Goal: Task Accomplishment & Management: Complete application form

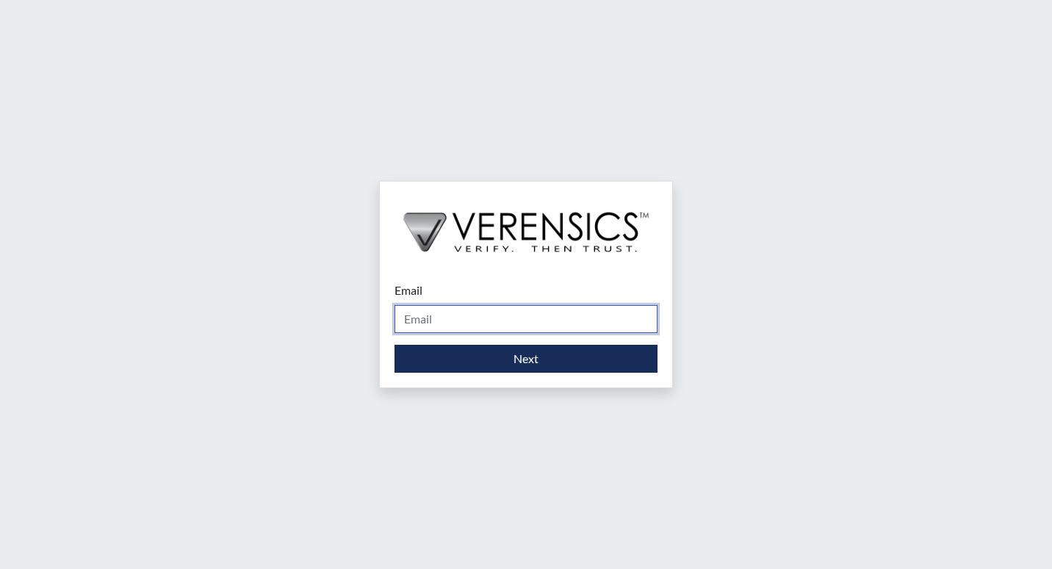
click at [437, 330] on input "Email" at bounding box center [525, 319] width 263 height 28
type input "[PERSON_NAME][EMAIL_ADDRESS][PERSON_NAME][DOMAIN_NAME]"
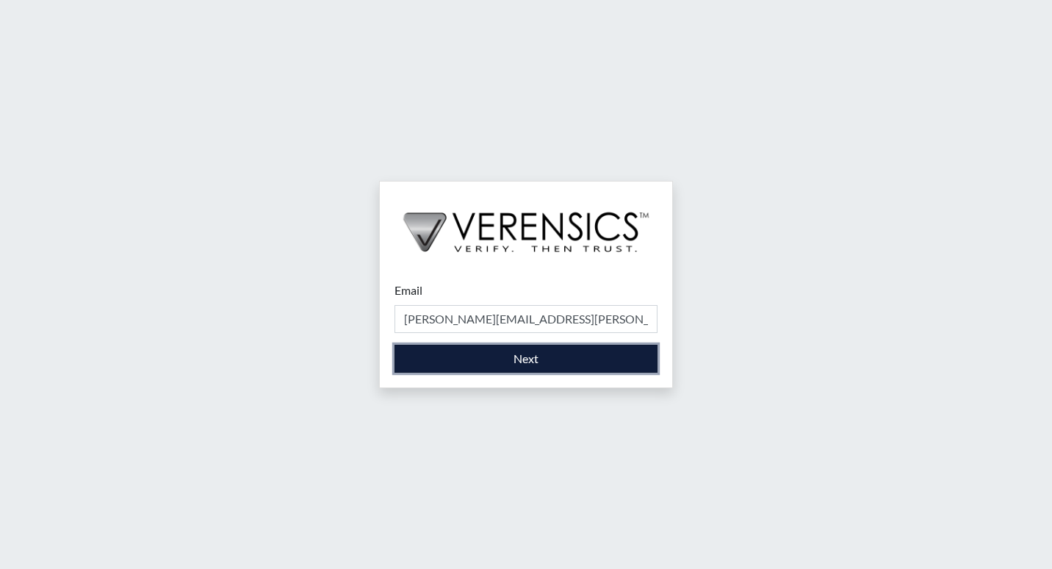
click at [522, 352] on button "Next" at bounding box center [525, 359] width 263 height 28
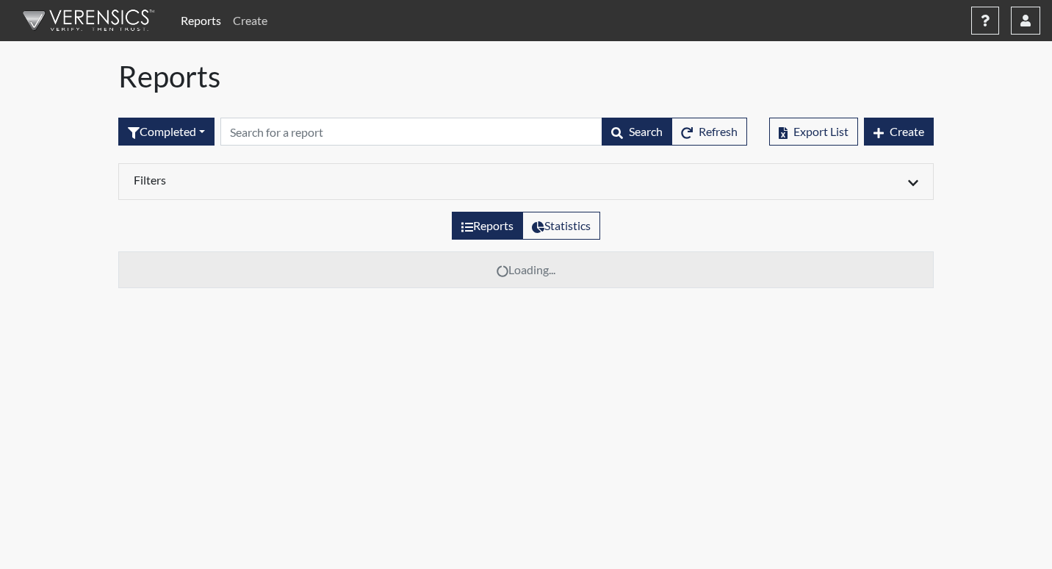
click at [256, 15] on link "Create" at bounding box center [250, 20] width 46 height 29
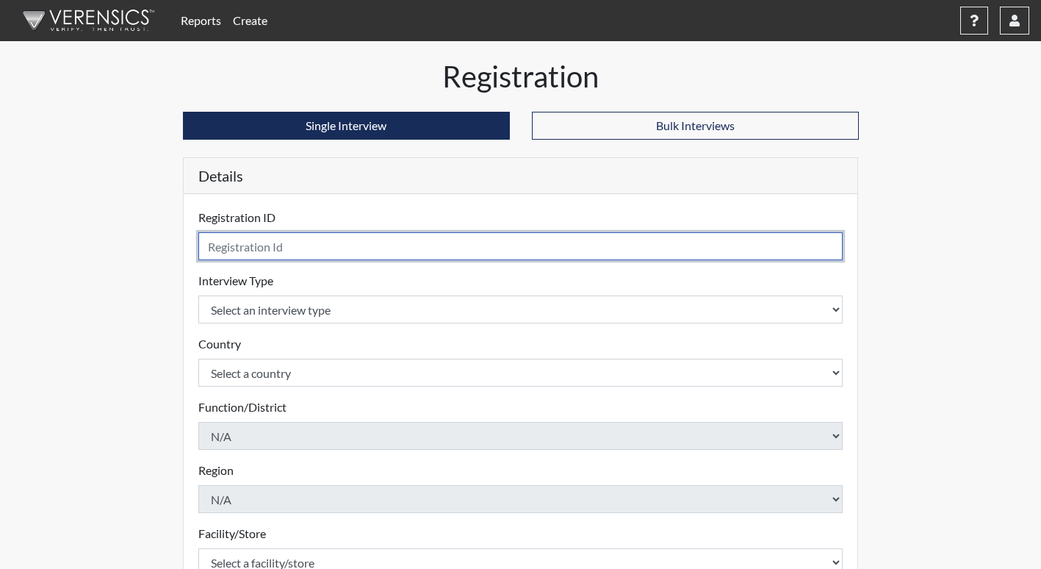
click at [262, 240] on input "text" at bounding box center [520, 246] width 645 height 28
type input "tml3329"
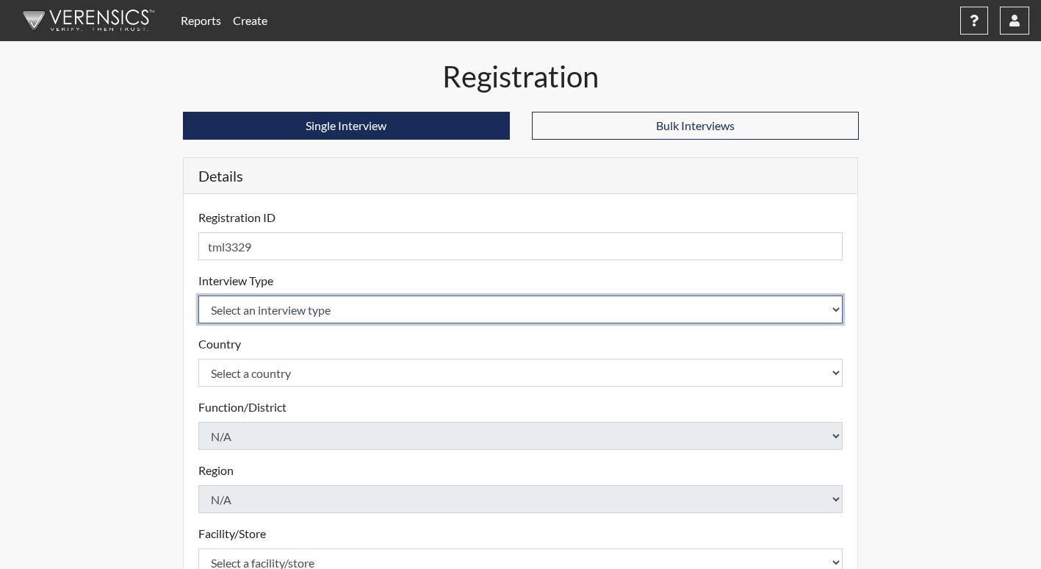
click at [265, 305] on select "Select an interview type Corrections Pre-Employment" at bounding box center [520, 309] width 645 height 28
select select "ff733e93-e1bf-11ea-9c9f-0eff0cf7eb8f"
click at [198, 295] on select "Select an interview type Corrections Pre-Employment" at bounding box center [520, 309] width 645 height 28
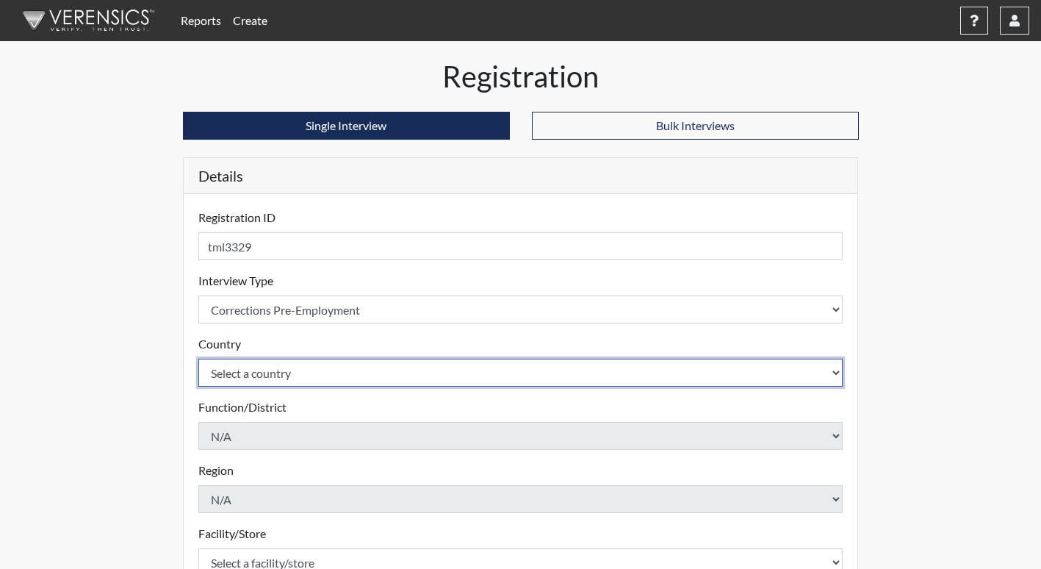
click at [284, 378] on select "Select a country [GEOGRAPHIC_DATA] [GEOGRAPHIC_DATA]" at bounding box center [520, 372] width 645 height 28
select select "united-states-of-[GEOGRAPHIC_DATA]"
click at [198, 358] on select "Select a country [GEOGRAPHIC_DATA] [GEOGRAPHIC_DATA]" at bounding box center [520, 372] width 645 height 28
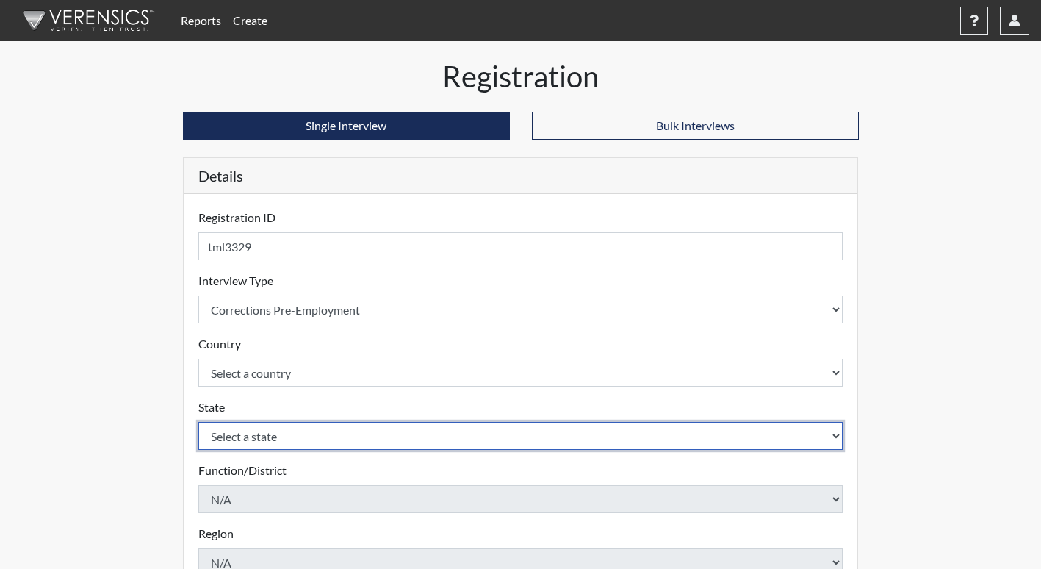
click at [300, 436] on select "Select a state [US_STATE] [US_STATE] [US_STATE] [US_STATE] [US_STATE] [US_STATE…" at bounding box center [520, 436] width 645 height 28
select select "GA"
click at [198, 422] on select "Select a state [US_STATE] [US_STATE] [US_STATE] [US_STATE] [US_STATE] [US_STATE…" at bounding box center [520, 436] width 645 height 28
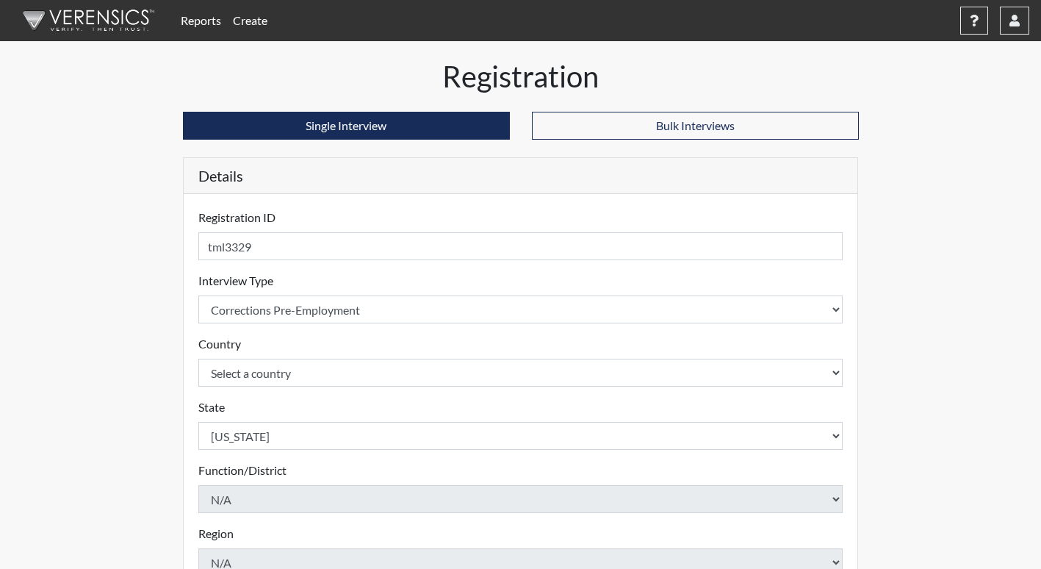
click at [195, 250] on div "Registration ID tml3329 Please provide a registration ID. Interview Type Select…" at bounding box center [521, 509] width 674 height 631
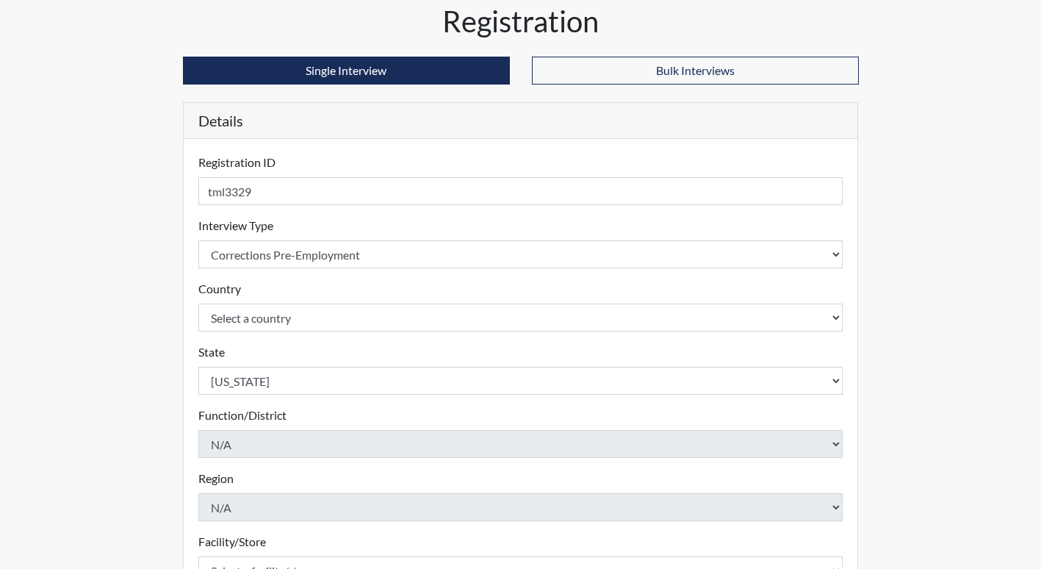
scroll to position [147, 0]
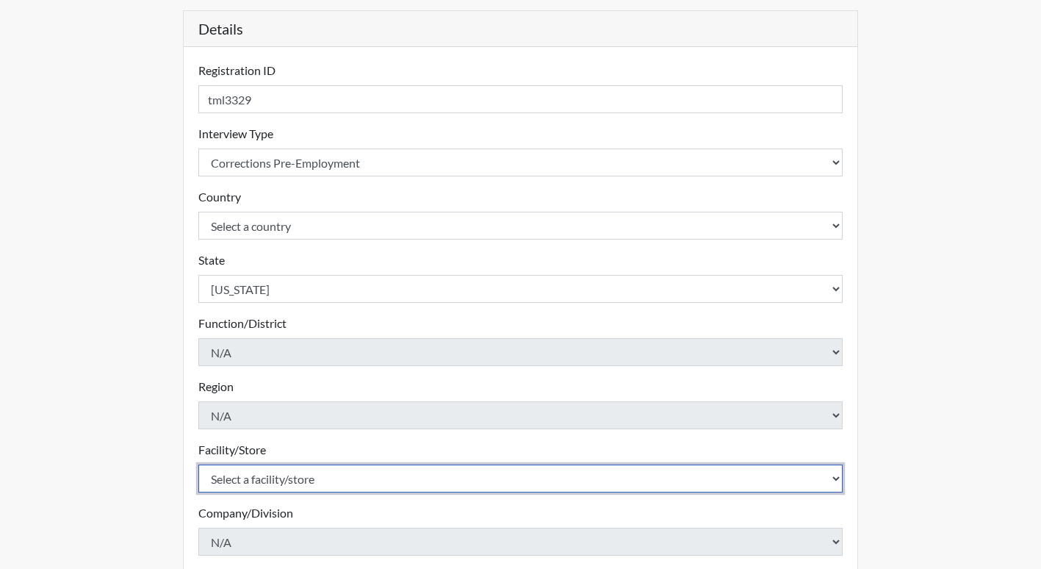
click at [281, 483] on select "Select a facility/store [PERSON_NAME]" at bounding box center [520, 478] width 645 height 28
select select "b7d08d21-475e-4578-ab02-3508dadd4d3a"
click at [198, 464] on select "Select a facility/store [PERSON_NAME]" at bounding box center [520, 478] width 645 height 28
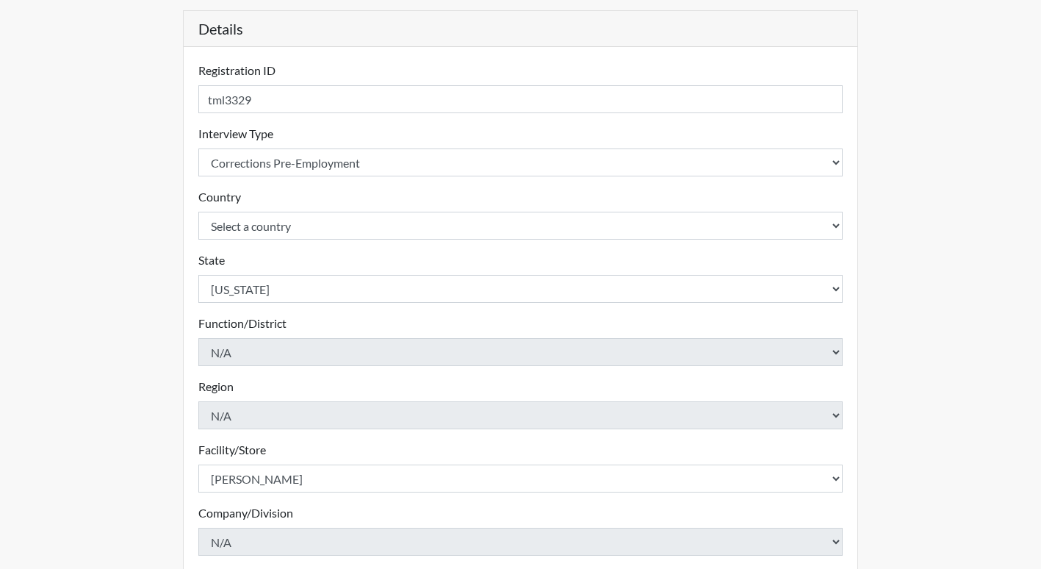
click at [140, 444] on div "Registration Single Interview Bulk Interviews Details Registration ID tml3329 P…" at bounding box center [520, 327] width 837 height 831
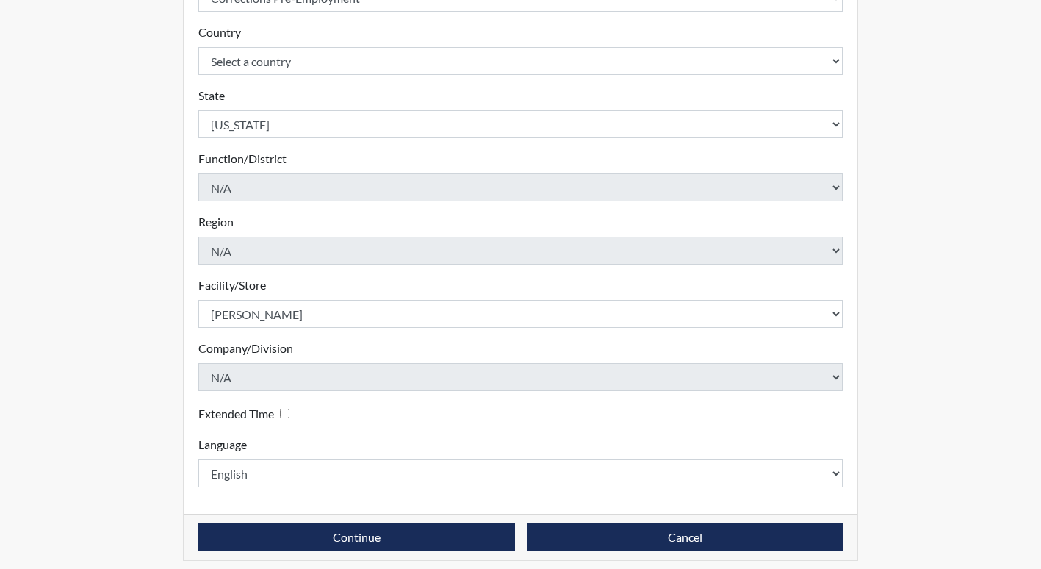
scroll to position [321, 0]
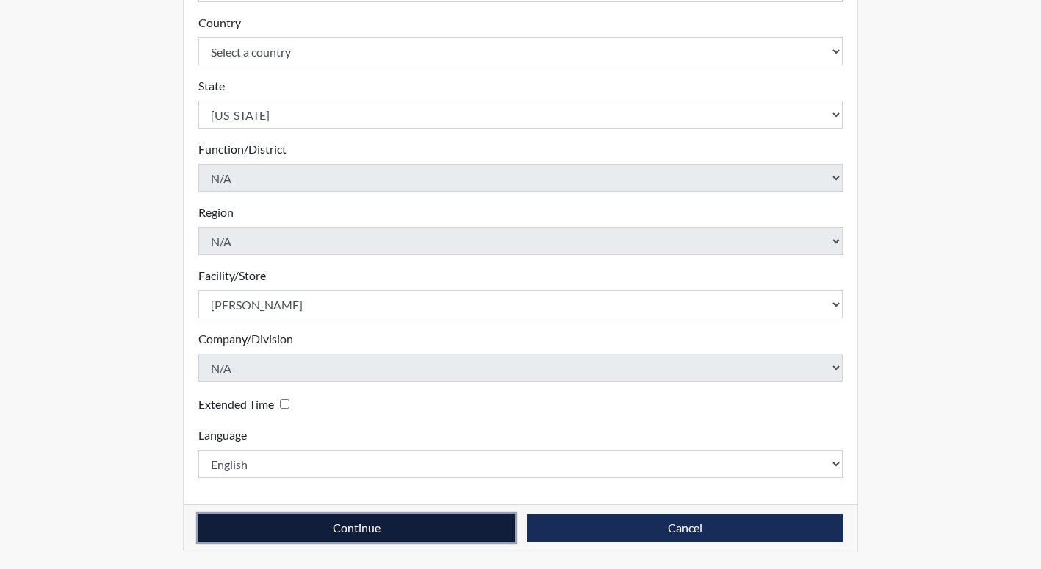
click at [464, 522] on button "Continue" at bounding box center [356, 527] width 317 height 28
